Goal: Navigation & Orientation: Go to known website

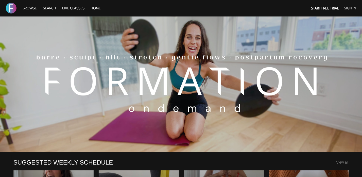
click at [353, 8] on link "Sign In" at bounding box center [350, 8] width 12 height 5
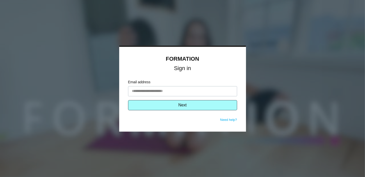
click at [168, 89] on input "Email address" at bounding box center [182, 91] width 109 height 10
click at [163, 89] on input "Email address" at bounding box center [182, 91] width 109 height 10
click at [166, 90] on input "Email address" at bounding box center [182, 91] width 109 height 10
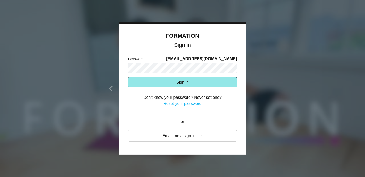
click at [163, 83] on button "Sign in" at bounding box center [182, 82] width 109 height 10
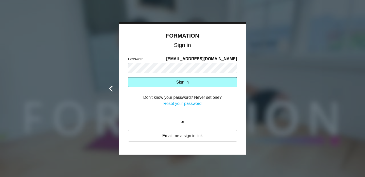
click at [109, 87] on icon at bounding box center [111, 88] width 6 height 6
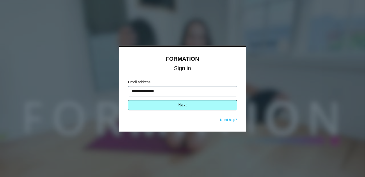
click at [147, 87] on input "**********" at bounding box center [182, 91] width 109 height 10
type input "**********"
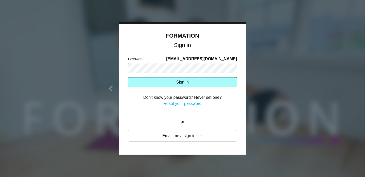
click at [128, 77] on button "Sign in" at bounding box center [182, 82] width 109 height 10
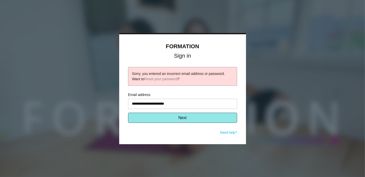
click at [173, 118] on button "Next" at bounding box center [182, 118] width 109 height 10
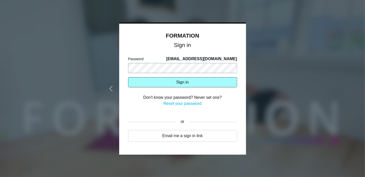
click at [128, 77] on button "Sign in" at bounding box center [182, 82] width 109 height 10
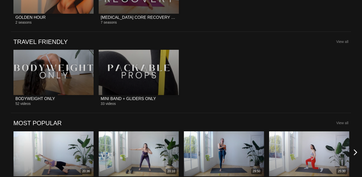
scroll to position [766, 0]
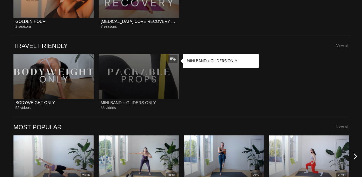
click at [159, 71] on div at bounding box center [139, 76] width 80 height 45
